Goal: Information Seeking & Learning: Learn about a topic

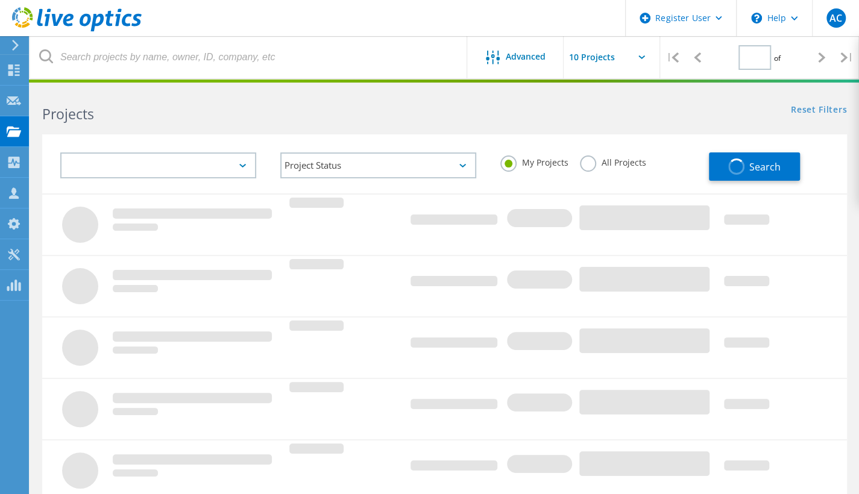
type input "1"
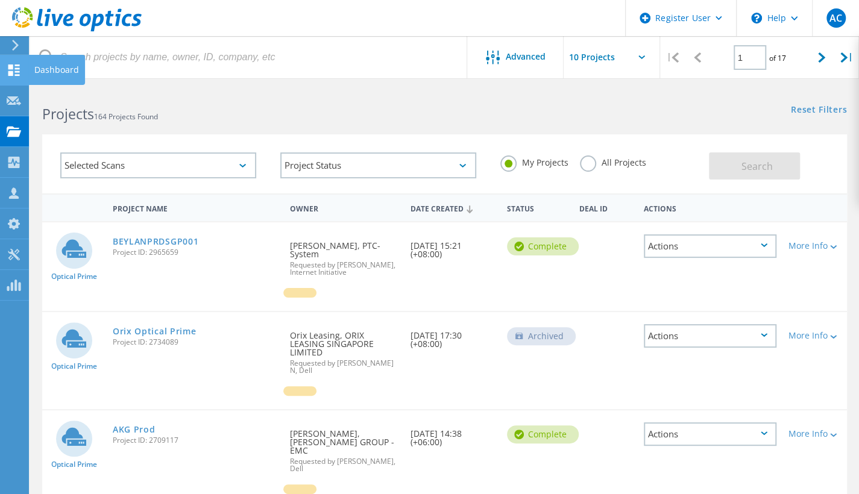
click at [15, 66] on icon at bounding box center [14, 69] width 14 height 11
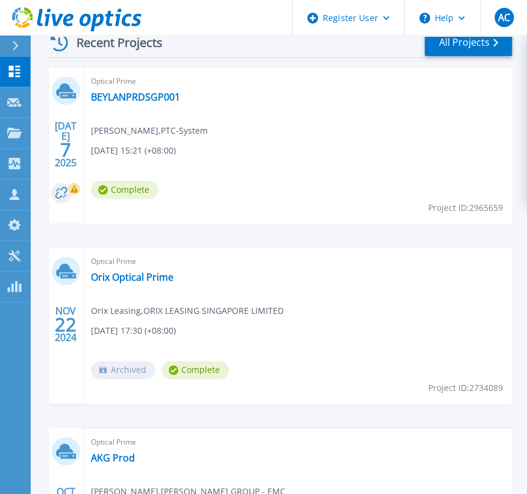
scroll to position [394, 0]
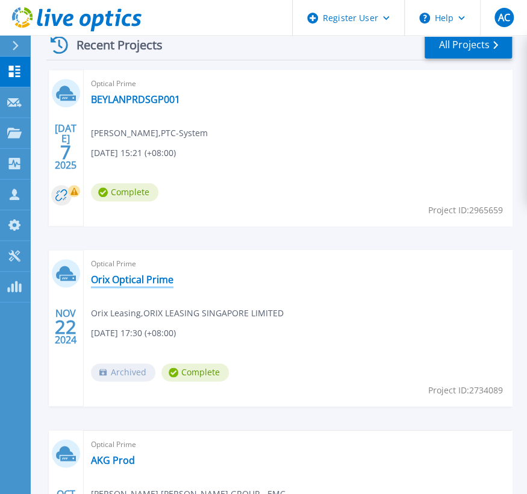
click at [128, 278] on link "Orix Optical Prime" at bounding box center [132, 280] width 83 height 12
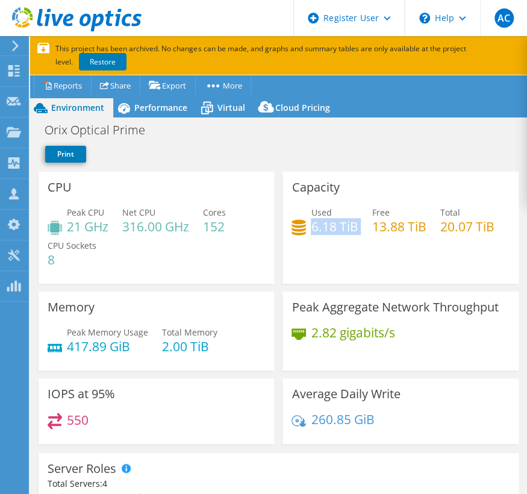
drag, startPoint x: 311, startPoint y: 225, endPoint x: 358, endPoint y: 227, distance: 46.4
click at [358, 227] on div "Used 6.18 TiB Free 13.88 TiB Total 20.07 TiB" at bounding box center [400, 225] width 217 height 39
click at [375, 244] on div "Used 6.18 TiB Free 13.88 TiB Total 20.07 TiB" at bounding box center [400, 225] width 217 height 39
click at [313, 225] on h4 "6.18 TiB" at bounding box center [334, 226] width 47 height 13
drag, startPoint x: 310, startPoint y: 227, endPoint x: 355, endPoint y: 228, distance: 45.8
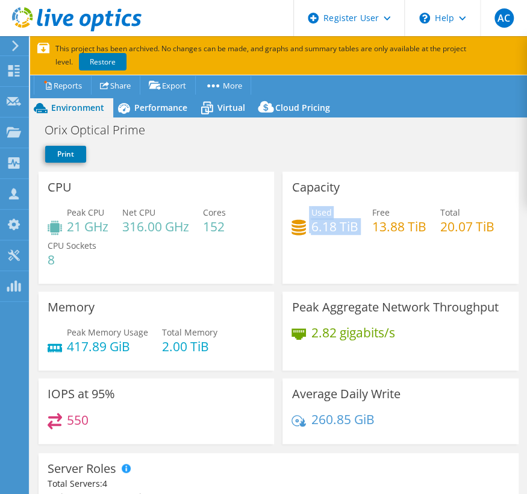
click at [358, 225] on div "Used 6.18 TiB Free 13.88 TiB Total 20.07 TiB" at bounding box center [400, 225] width 217 height 39
click at [340, 238] on div "Used 6.18 TiB Free 13.88 TiB Total 20.07 TiB" at bounding box center [400, 225] width 217 height 39
click at [312, 233] on h4 "6.18 TiB" at bounding box center [334, 226] width 47 height 13
drag, startPoint x: 310, startPoint y: 225, endPoint x: 351, endPoint y: 226, distance: 41.0
click at [351, 226] on div "Used 6.18 TiB" at bounding box center [325, 219] width 66 height 27
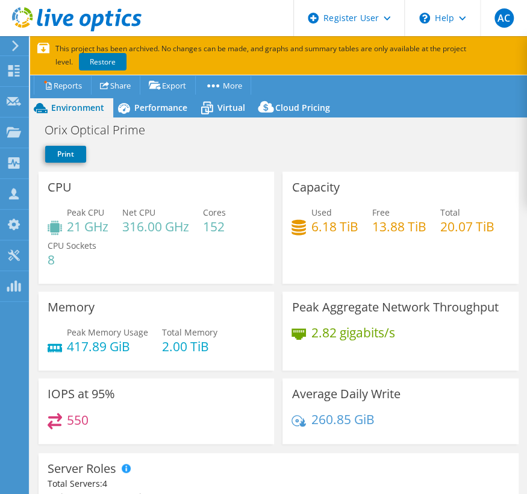
click at [313, 257] on div "Capacity Used 6.18 TiB Free 13.88 TiB Total 20.07 TiB" at bounding box center [401, 228] width 236 height 112
drag, startPoint x: 377, startPoint y: 416, endPoint x: 300, endPoint y: 422, distance: 77.4
click at [300, 422] on div "260.85 GiB" at bounding box center [400, 425] width 217 height 25
click at [383, 383] on div "Average Daily Write 260.85 GiB" at bounding box center [401, 411] width 236 height 66
drag, startPoint x: 311, startPoint y: 227, endPoint x: 337, endPoint y: 225, distance: 25.4
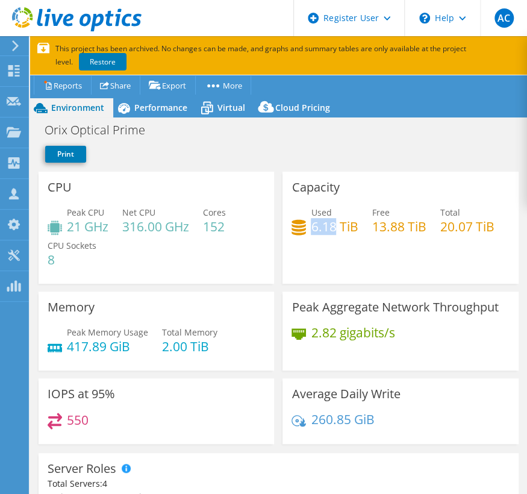
click at [337, 225] on h4 "6.18 TiB" at bounding box center [334, 226] width 47 height 13
click at [189, 314] on div "Memory Peak Memory Usage 417.89 GiB Total Memory 2.00 TiB" at bounding box center [157, 331] width 236 height 79
click at [107, 425] on div "550" at bounding box center [156, 426] width 217 height 26
drag, startPoint x: 311, startPoint y: 228, endPoint x: 358, endPoint y: 231, distance: 47.1
click at [358, 231] on div "Used 6.18 TiB Free 13.88 TiB Total 20.07 TiB" at bounding box center [400, 225] width 217 height 39
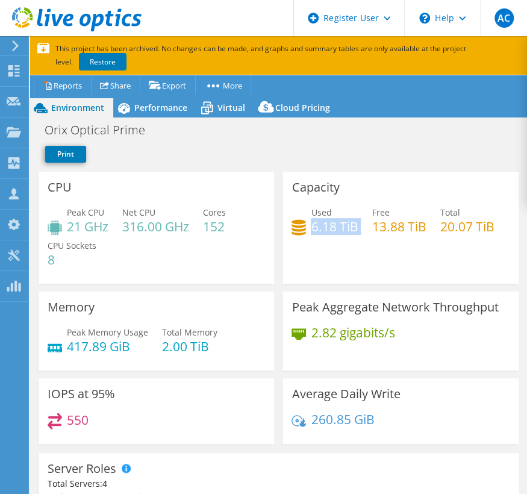
click at [334, 257] on div "Capacity Used 6.18 TiB Free 13.88 TiB Total 20.07 TiB" at bounding box center [401, 228] width 236 height 112
